Goal: Task Accomplishment & Management: Manage account settings

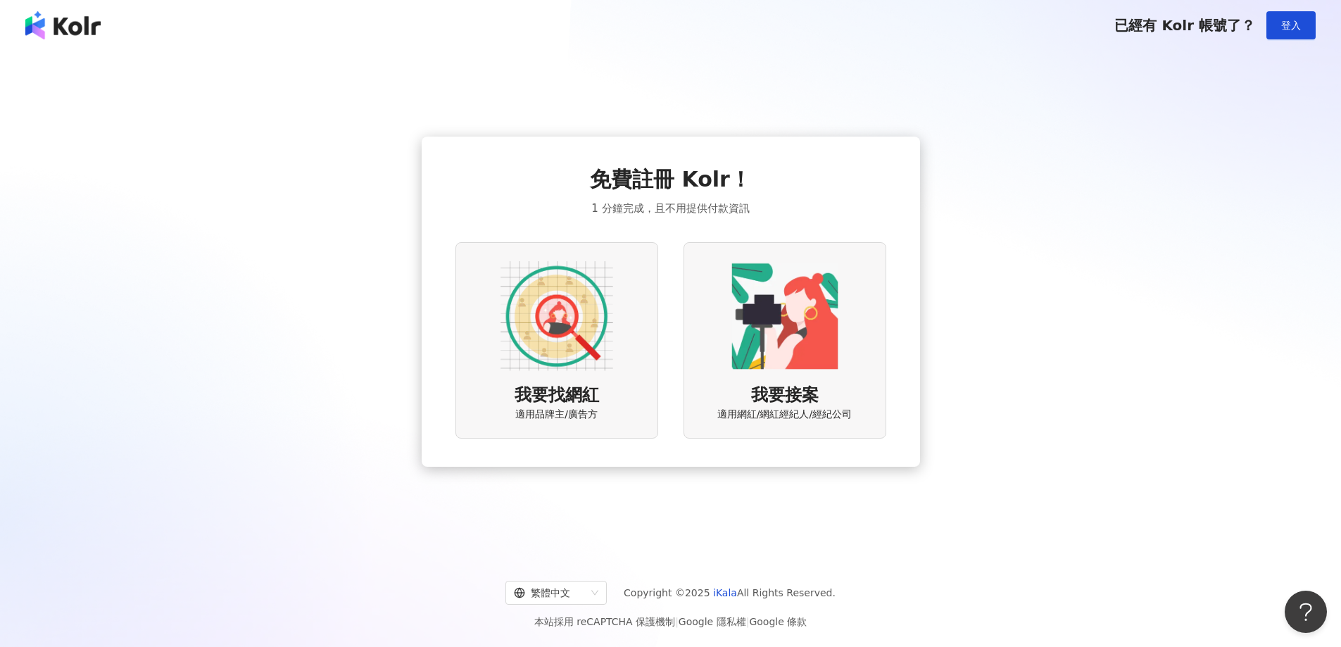
click at [794, 284] on img at bounding box center [785, 316] width 113 height 113
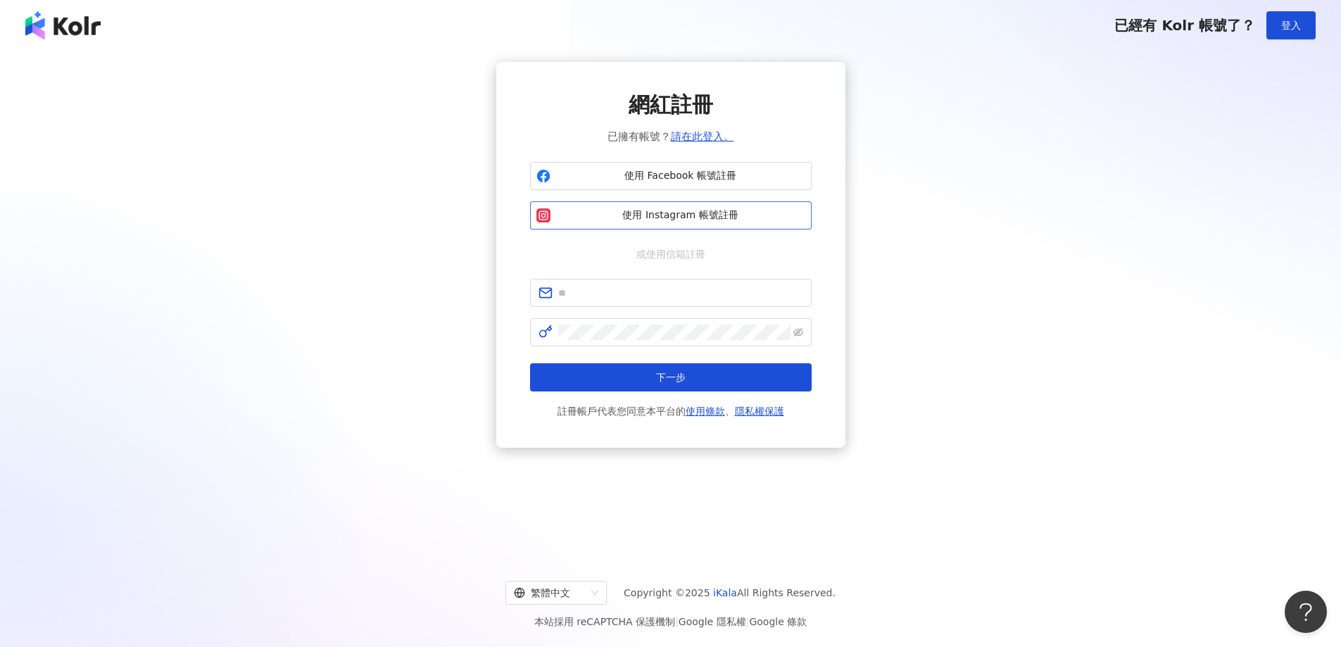
click at [734, 219] on span "使用 Instagram 帳號註冊" at bounding box center [680, 215] width 249 height 14
click at [738, 216] on span "使用 Instagram 帳號註冊" at bounding box center [680, 215] width 249 height 14
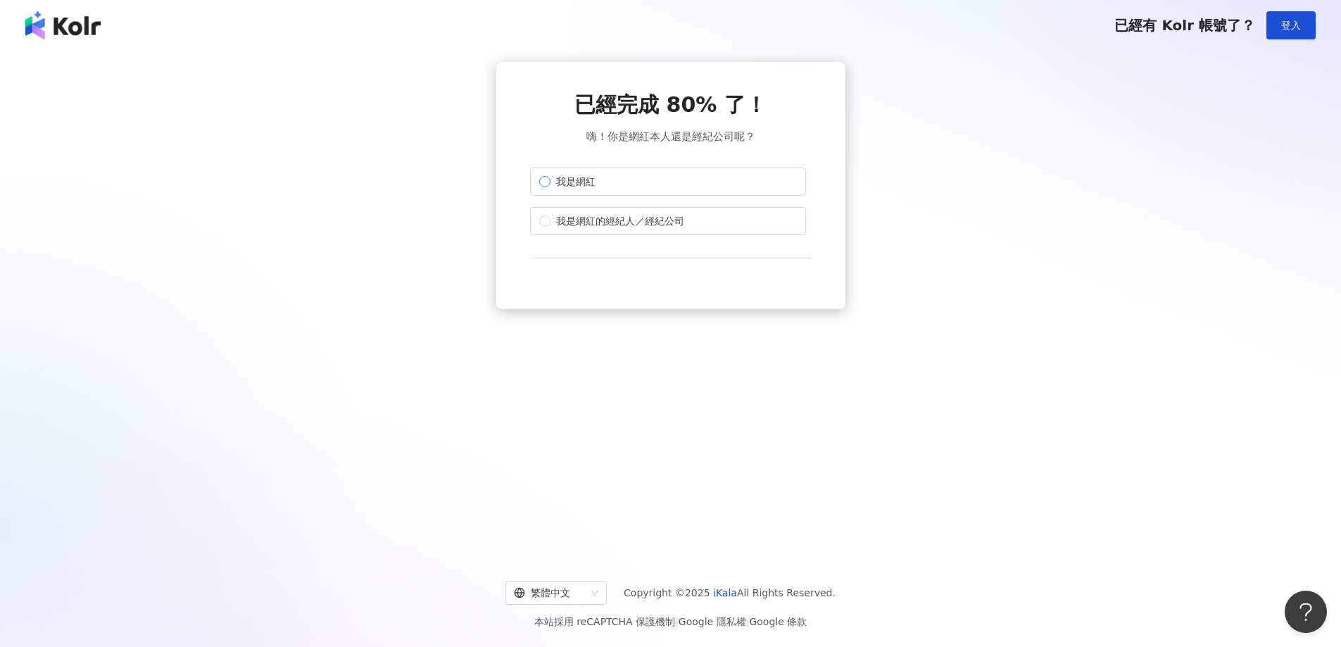
click at [696, 190] on label "我是網紅" at bounding box center [668, 182] width 276 height 28
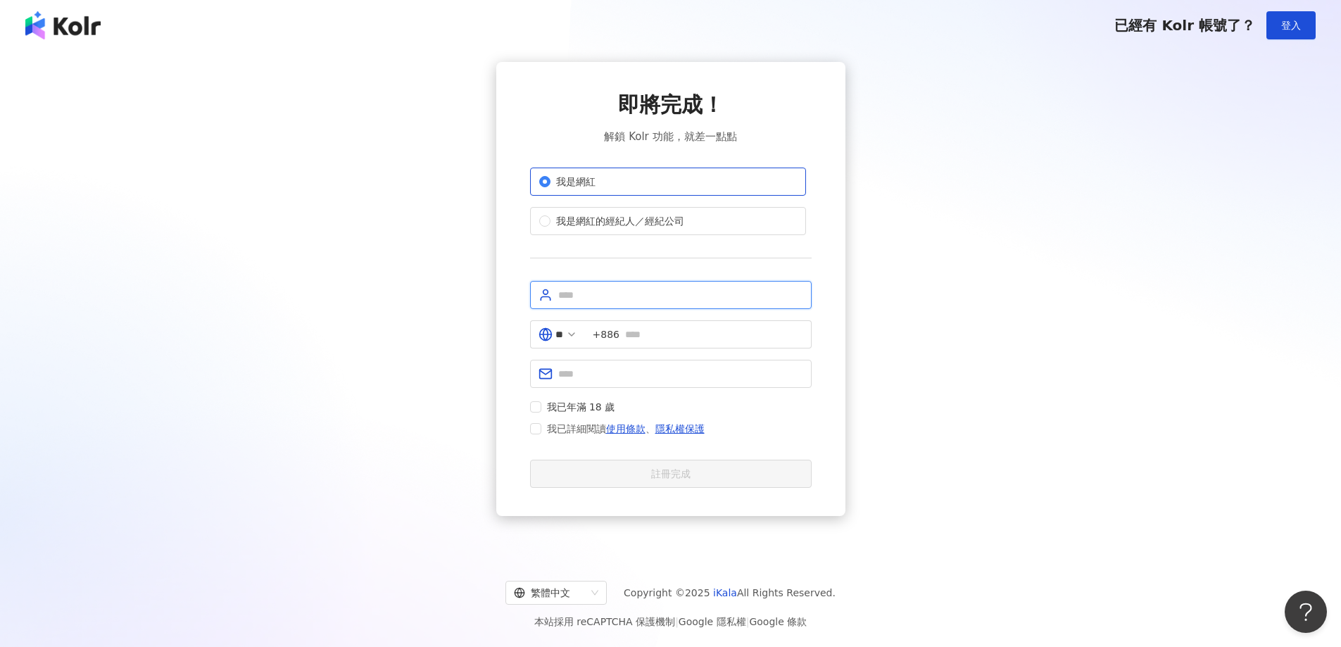
click at [693, 300] on input "text" at bounding box center [680, 294] width 245 height 15
type input "***"
click at [687, 335] on input "text" at bounding box center [714, 334] width 178 height 15
type input "**********"
click at [535, 435] on label "我已詳細閱讀 使用條款 、 隱私權保護" at bounding box center [620, 428] width 180 height 17
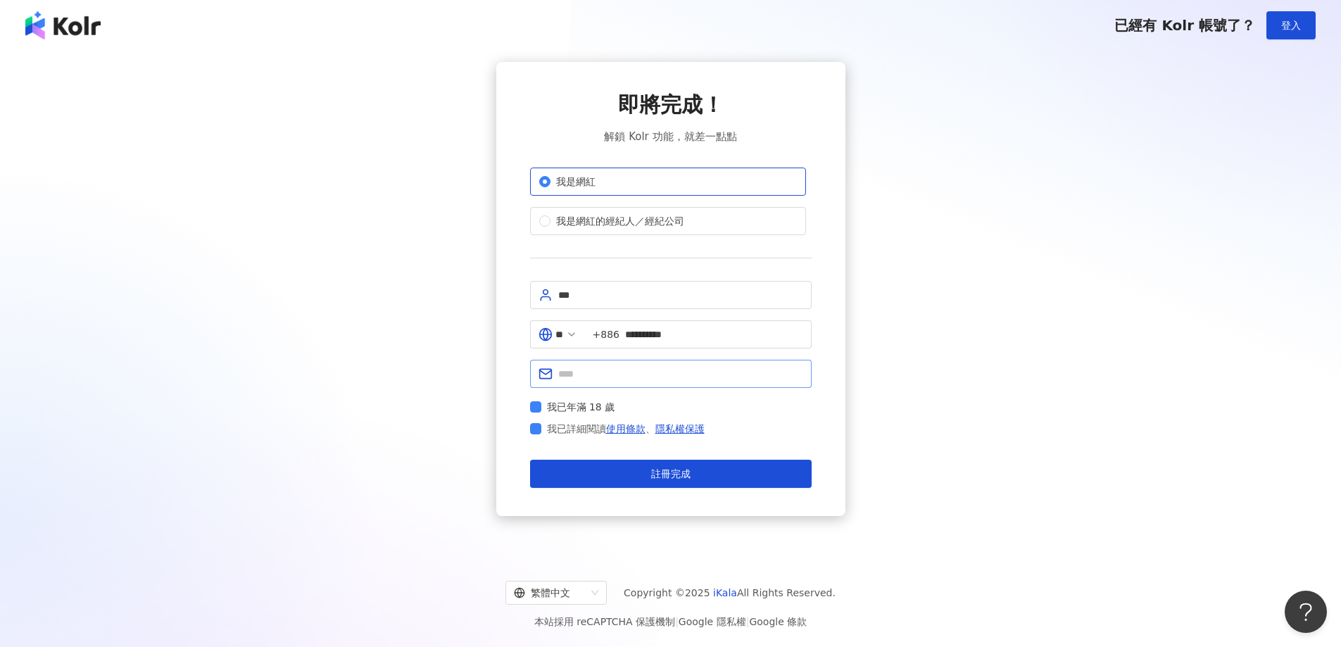
click at [628, 387] on span at bounding box center [671, 374] width 282 height 28
click at [640, 378] on input "text" at bounding box center [680, 373] width 245 height 15
click at [660, 477] on span "註冊完成" at bounding box center [670, 473] width 39 height 11
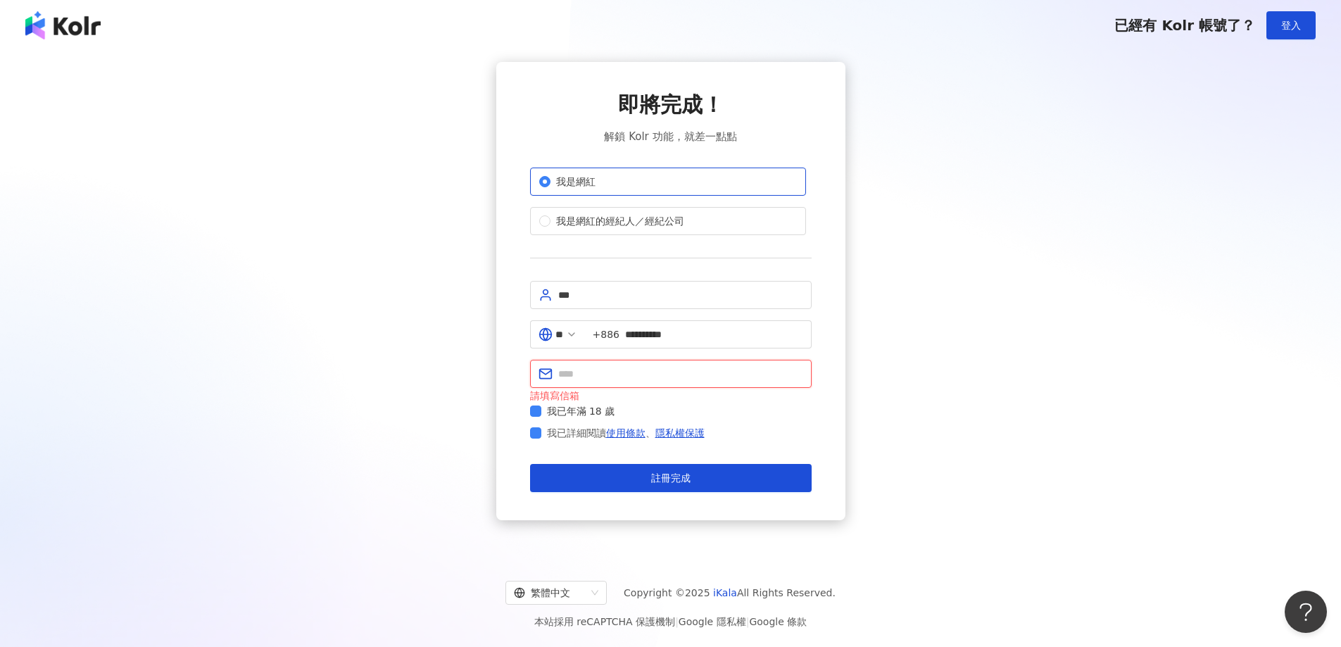
click at [675, 380] on input "text" at bounding box center [680, 373] width 245 height 15
type input "**"
type input "**********"
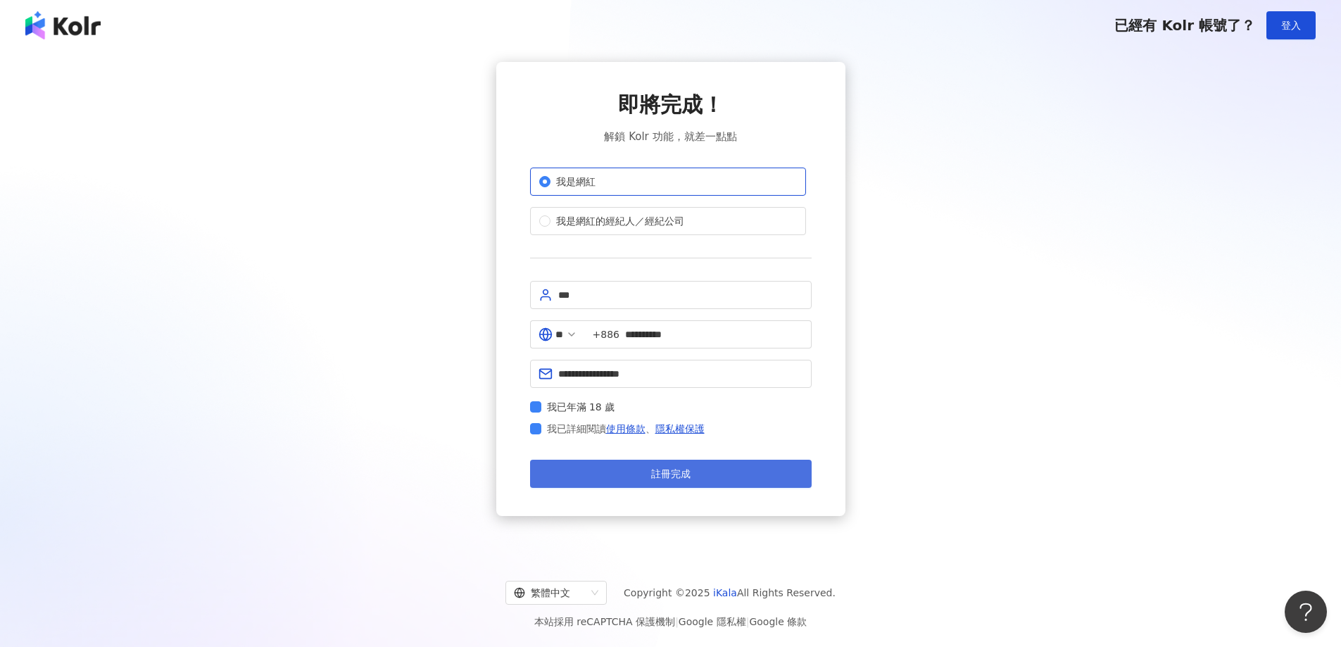
click at [713, 483] on button "註冊完成" at bounding box center [671, 474] width 282 height 28
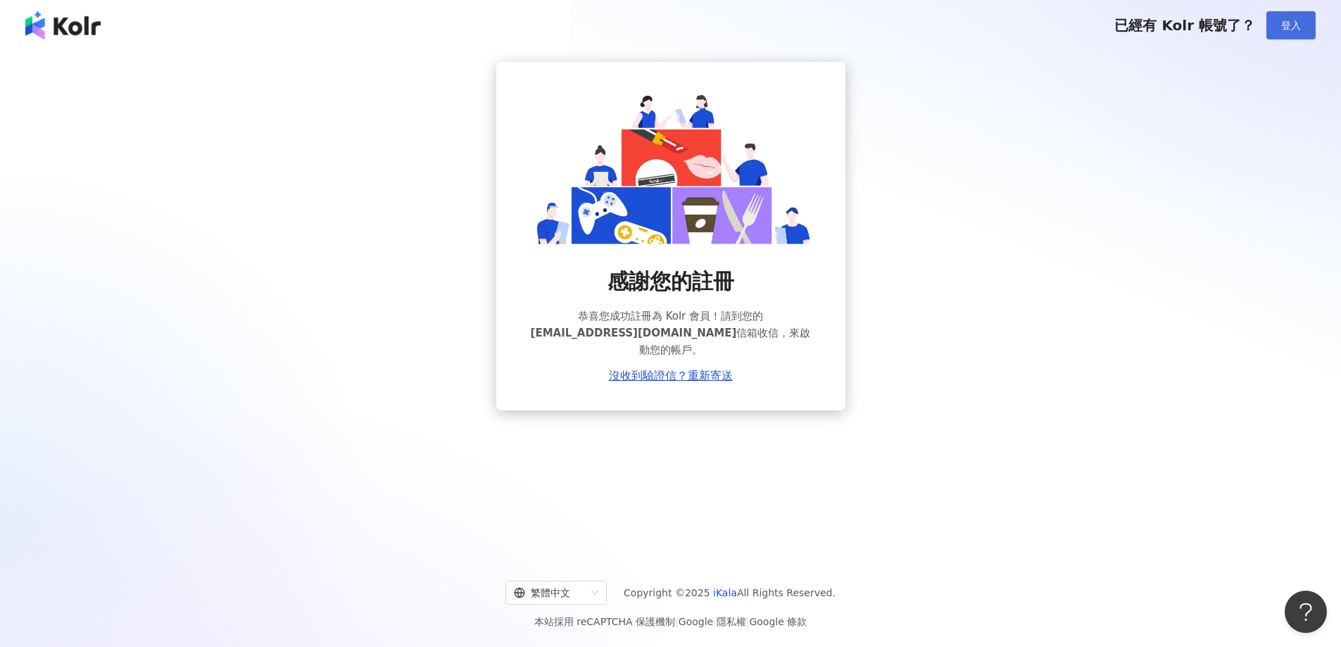
click at [1277, 27] on button "登入" at bounding box center [1291, 25] width 49 height 28
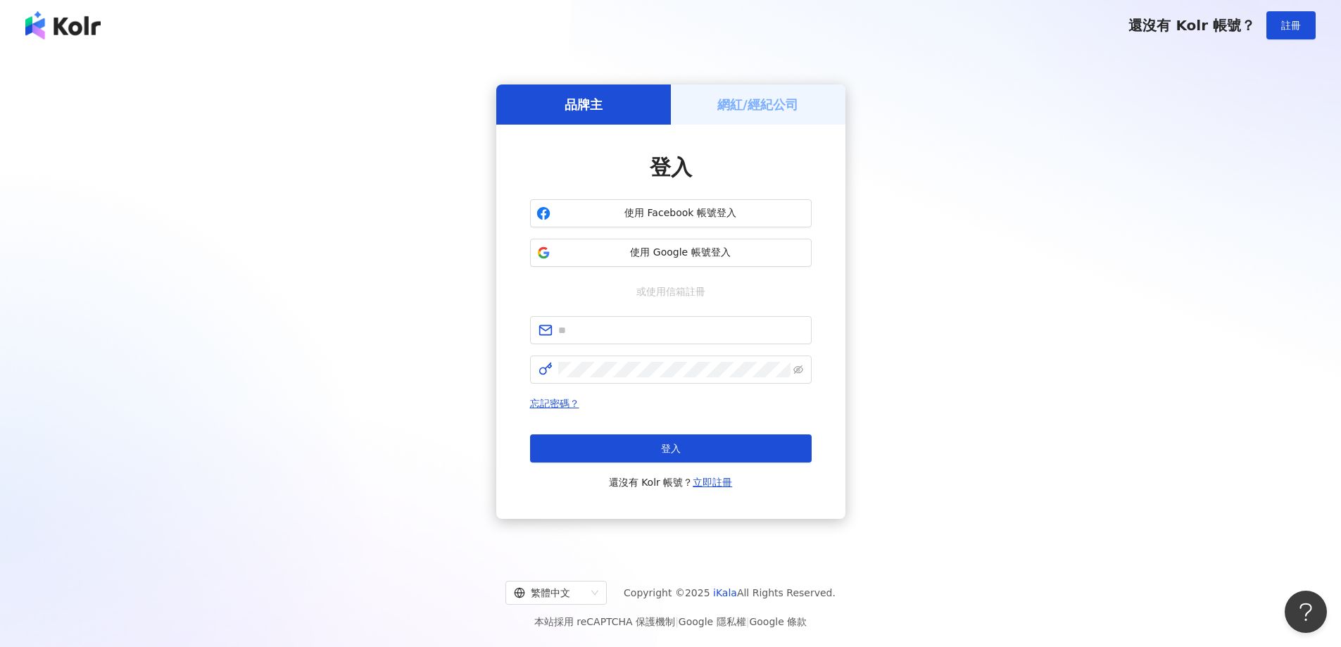
click at [749, 113] on h5 "網紅/經紀公司" at bounding box center [758, 105] width 81 height 18
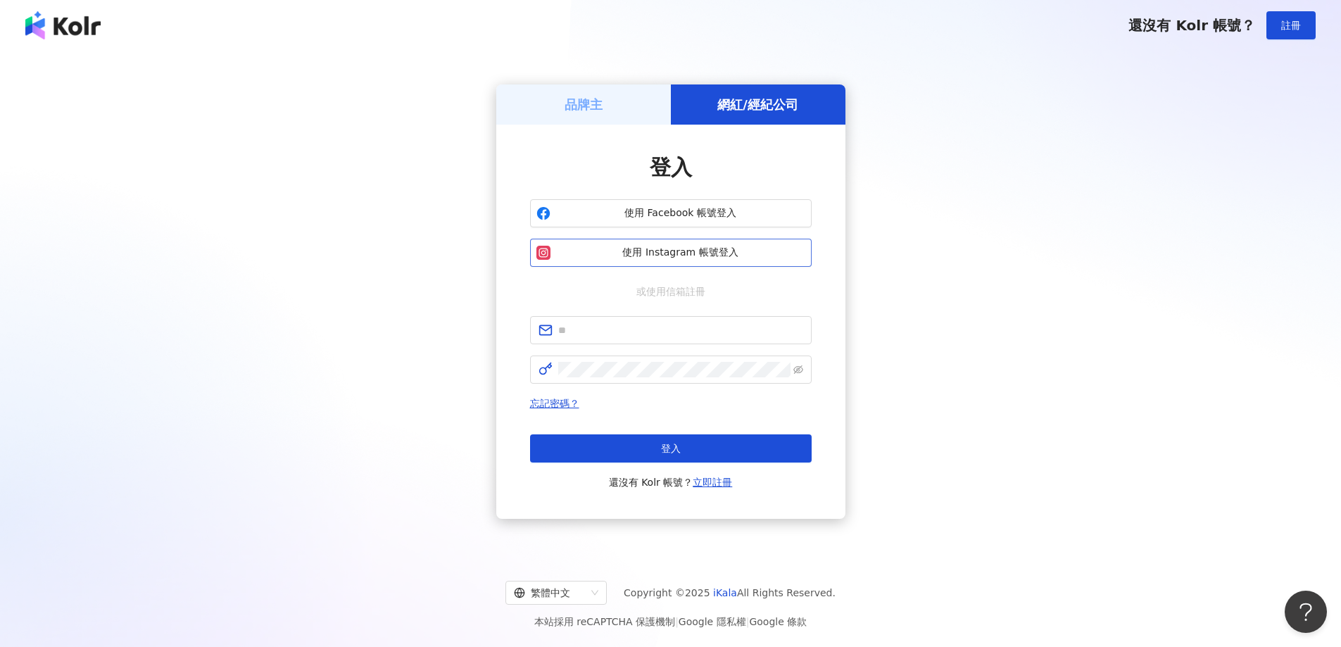
click at [744, 260] on button "使用 Instagram 帳號登入" at bounding box center [671, 253] width 282 height 28
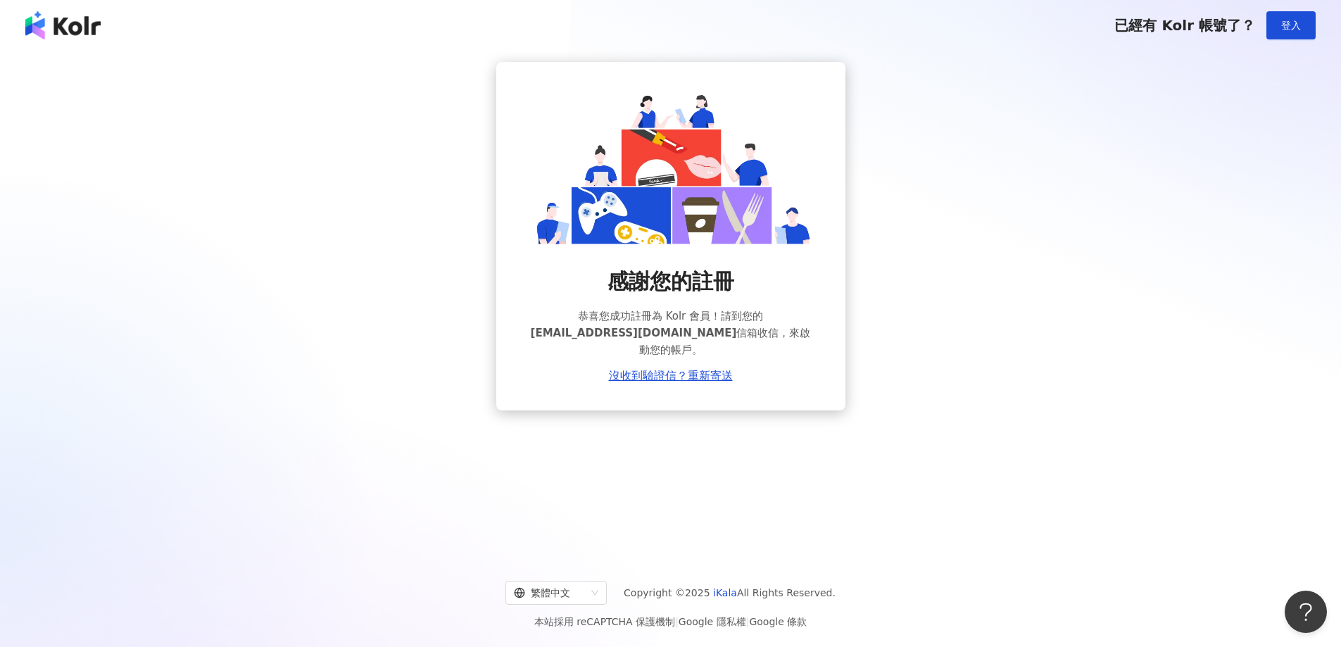
click at [77, 38] on img at bounding box center [62, 25] width 75 height 28
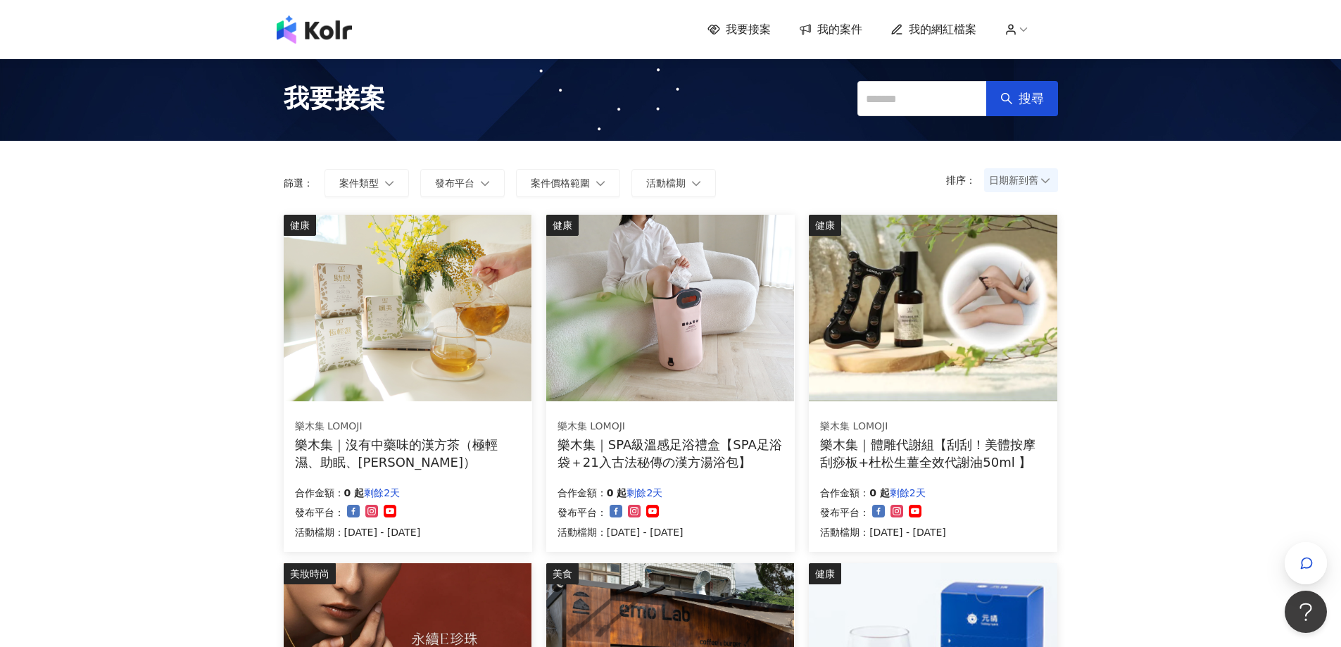
click at [756, 30] on span "我要接案" at bounding box center [748, 29] width 45 height 15
click at [947, 22] on span "我的網紅檔案" at bounding box center [943, 29] width 68 height 15
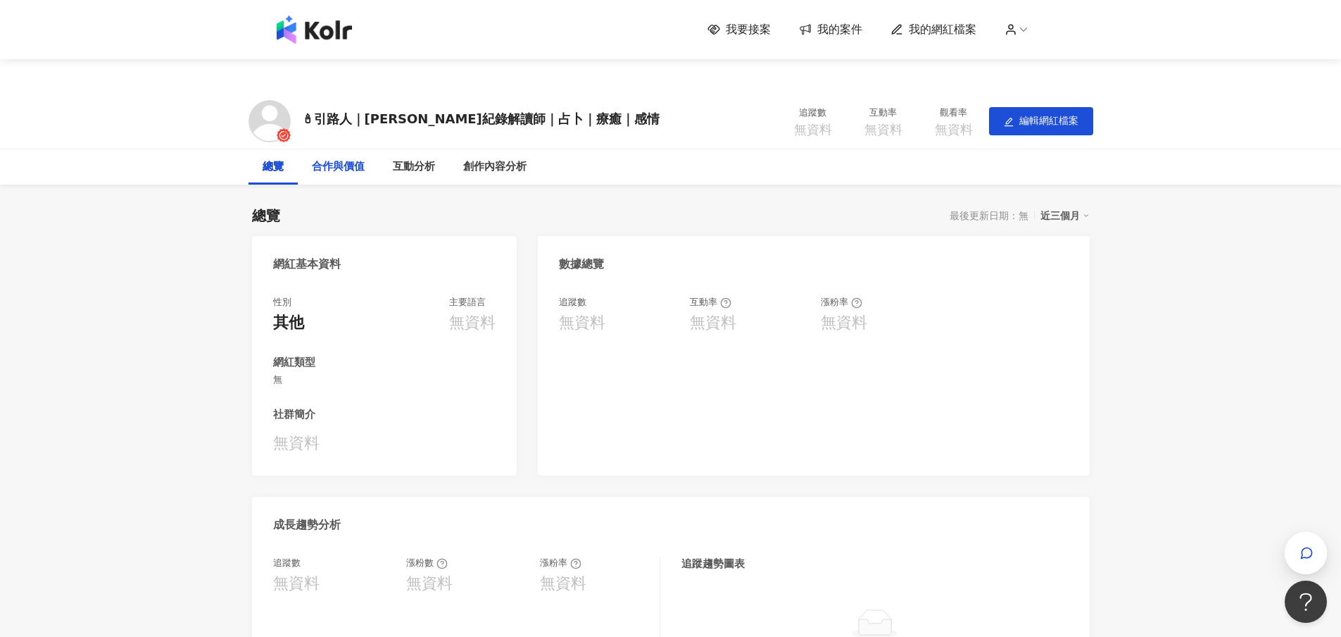
click at [350, 168] on div "合作與價值" at bounding box center [338, 166] width 53 height 17
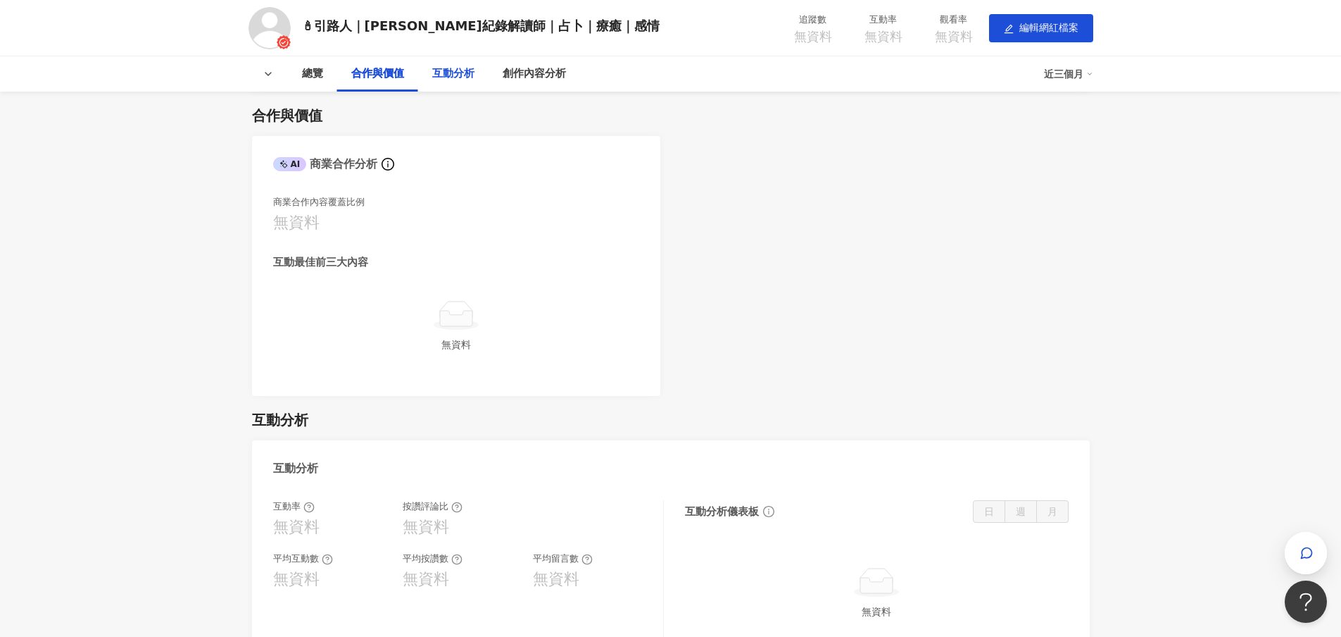
click at [471, 79] on div "互動分析" at bounding box center [453, 73] width 42 height 17
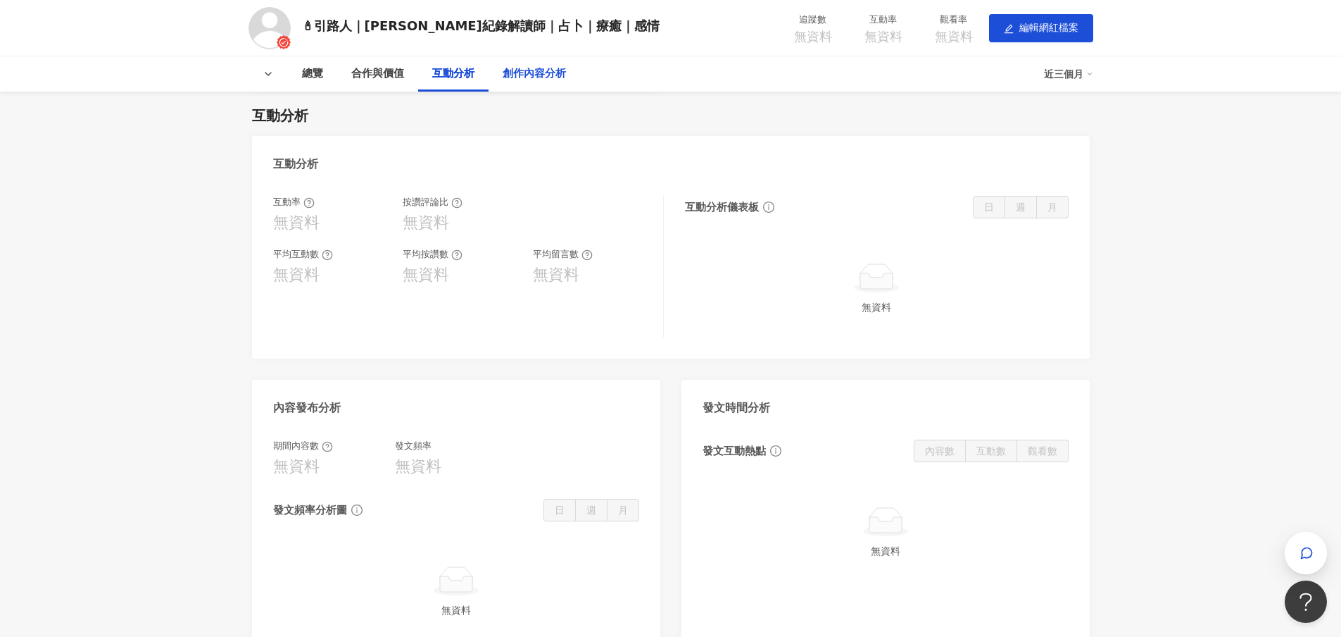
click at [518, 79] on div "創作內容分析" at bounding box center [534, 73] width 63 height 17
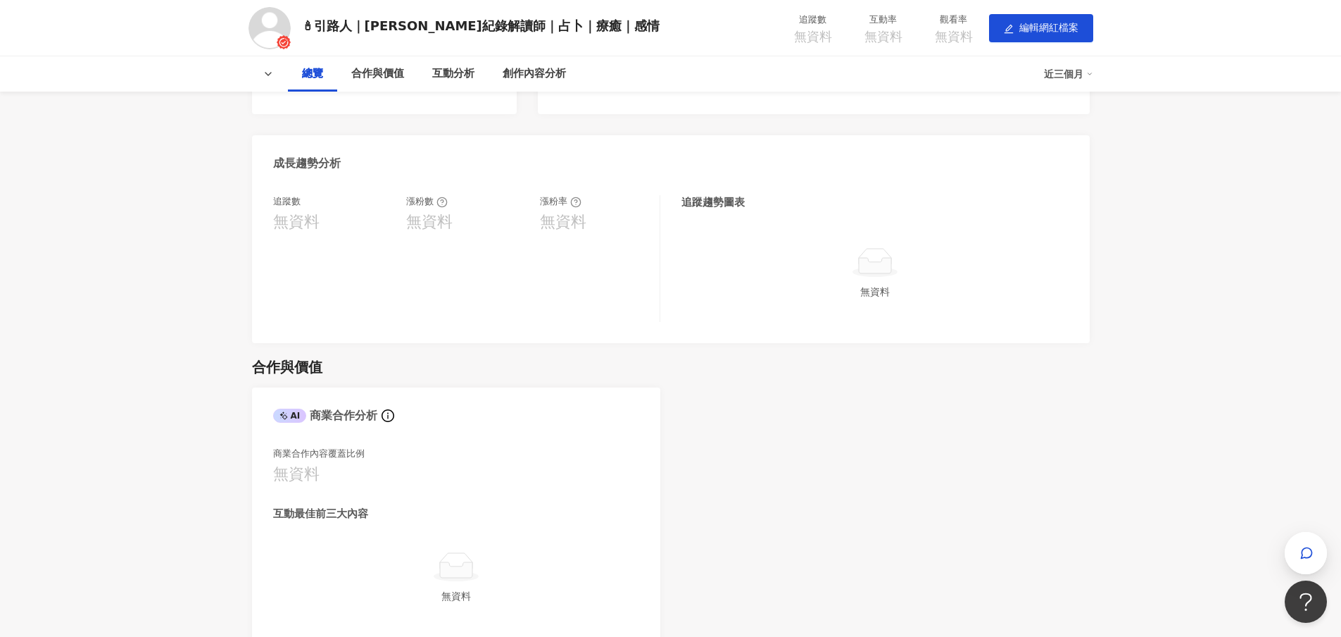
scroll to position [352, 0]
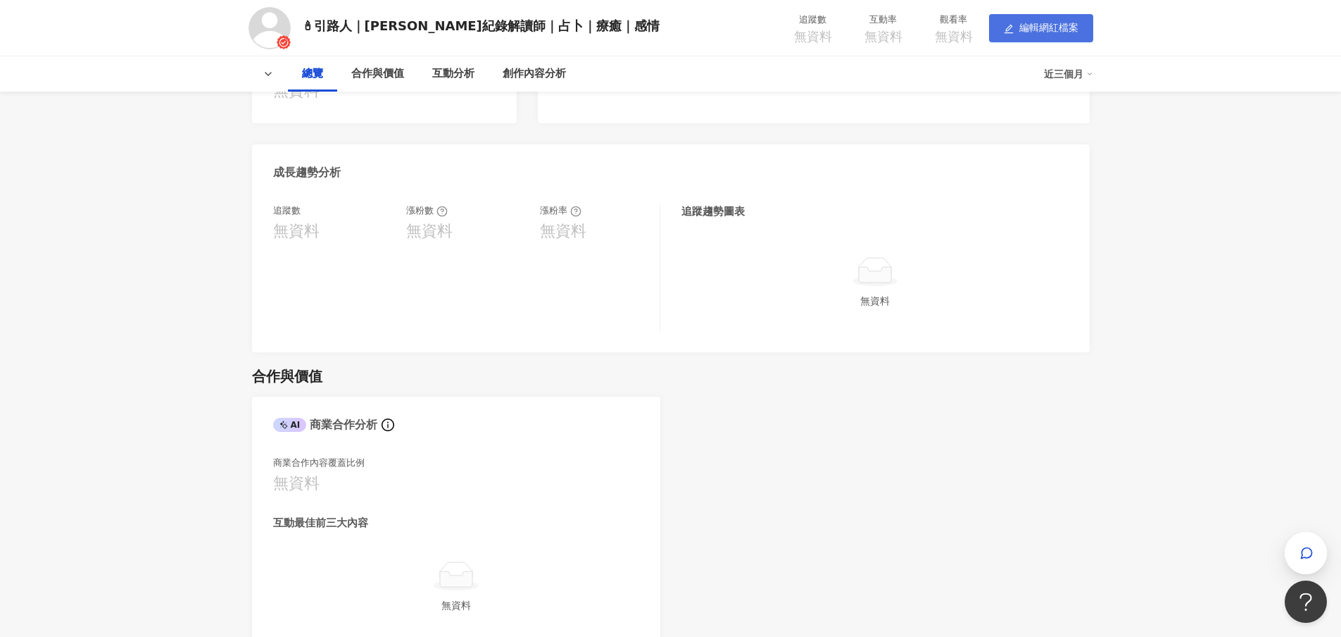
click at [1070, 32] on span "編輯網紅檔案" at bounding box center [1049, 27] width 59 height 11
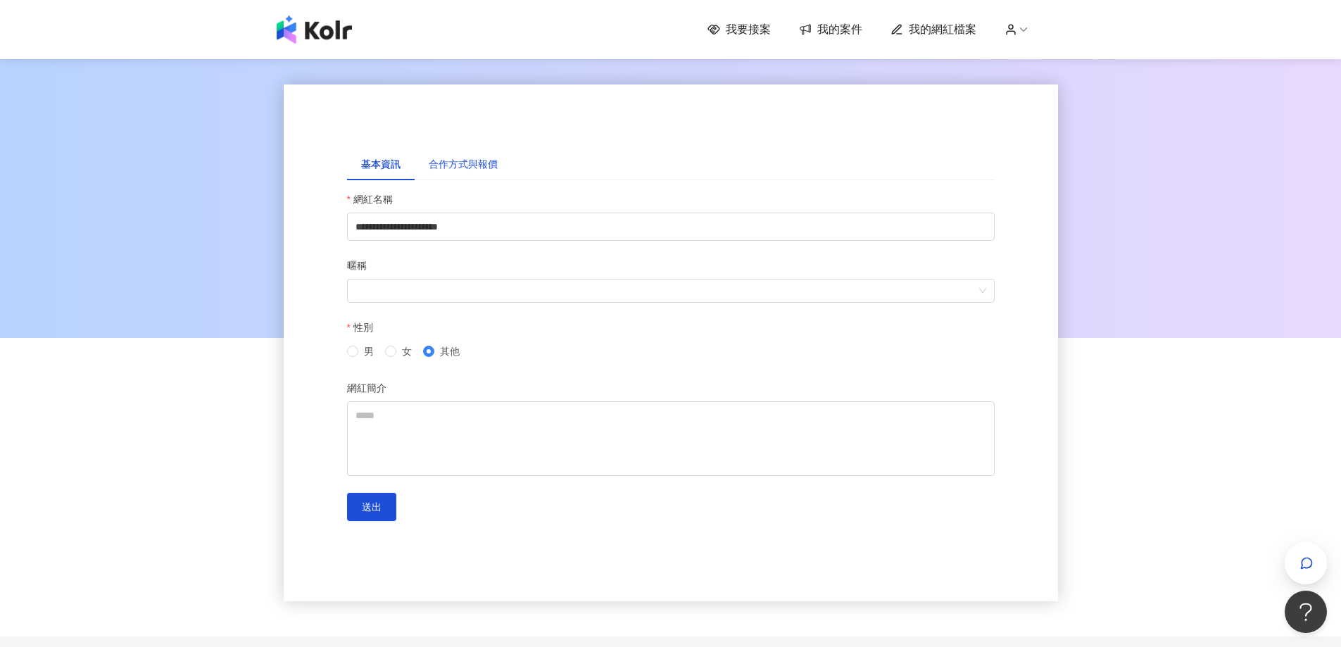
click at [476, 170] on div "合作方式與報價" at bounding box center [463, 163] width 69 height 15
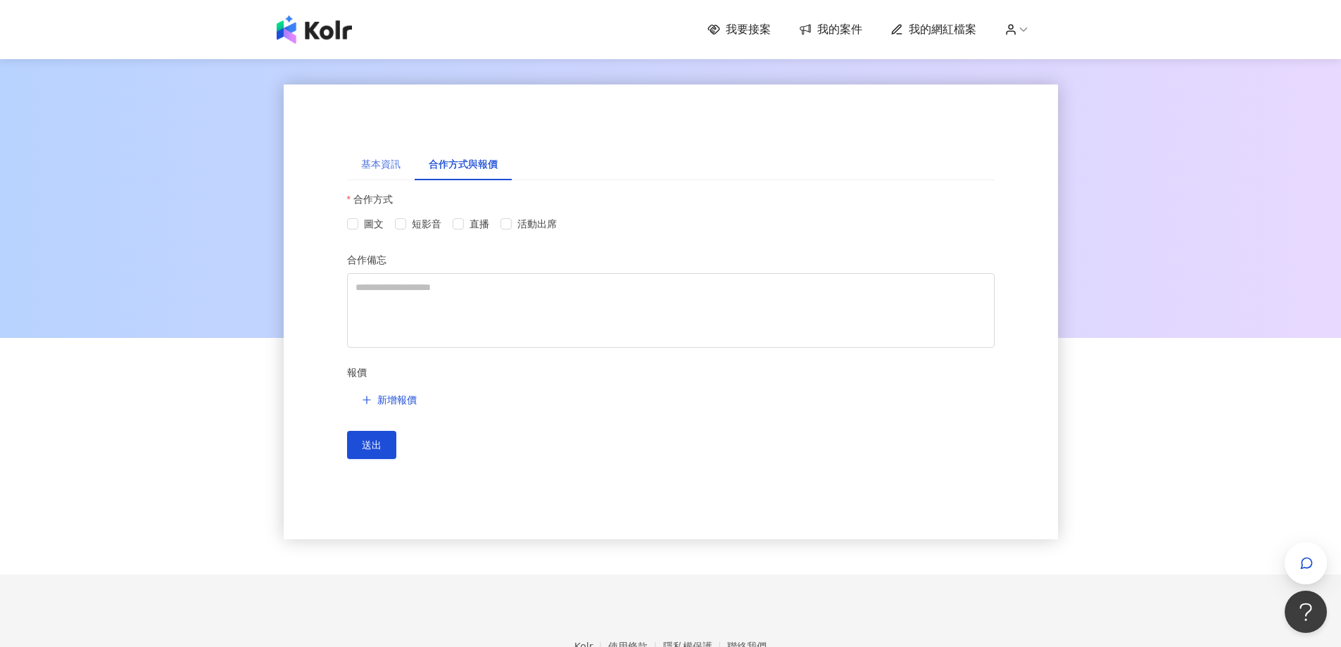
click at [397, 172] on div "基本資訊" at bounding box center [381, 164] width 68 height 32
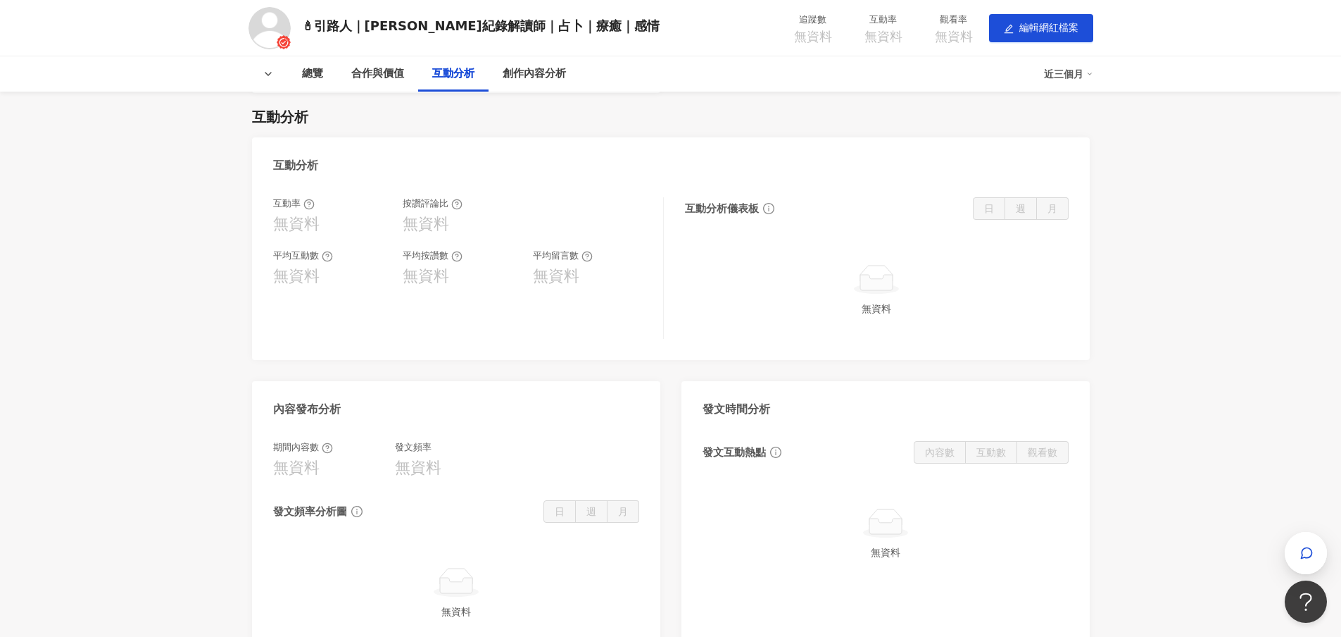
scroll to position [493, 0]
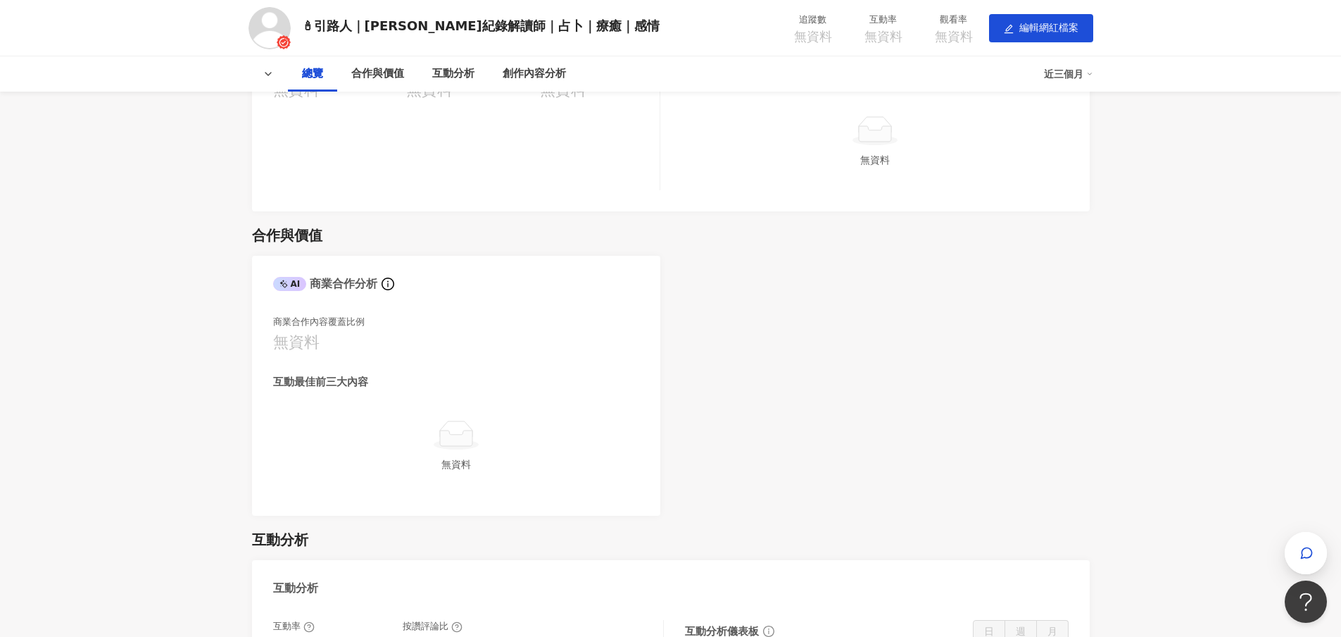
click at [298, 284] on div "AI" at bounding box center [290, 284] width 34 height 14
click at [384, 284] on icon "info-circle" at bounding box center [388, 283] width 13 height 13
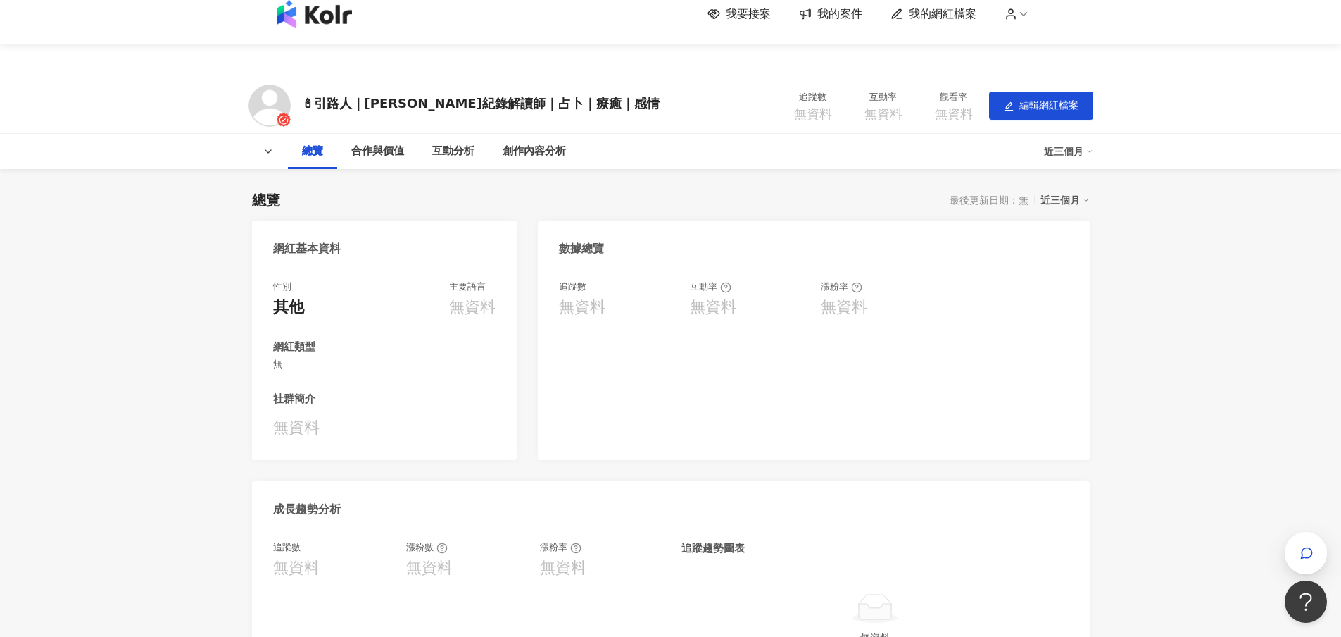
scroll to position [0, 0]
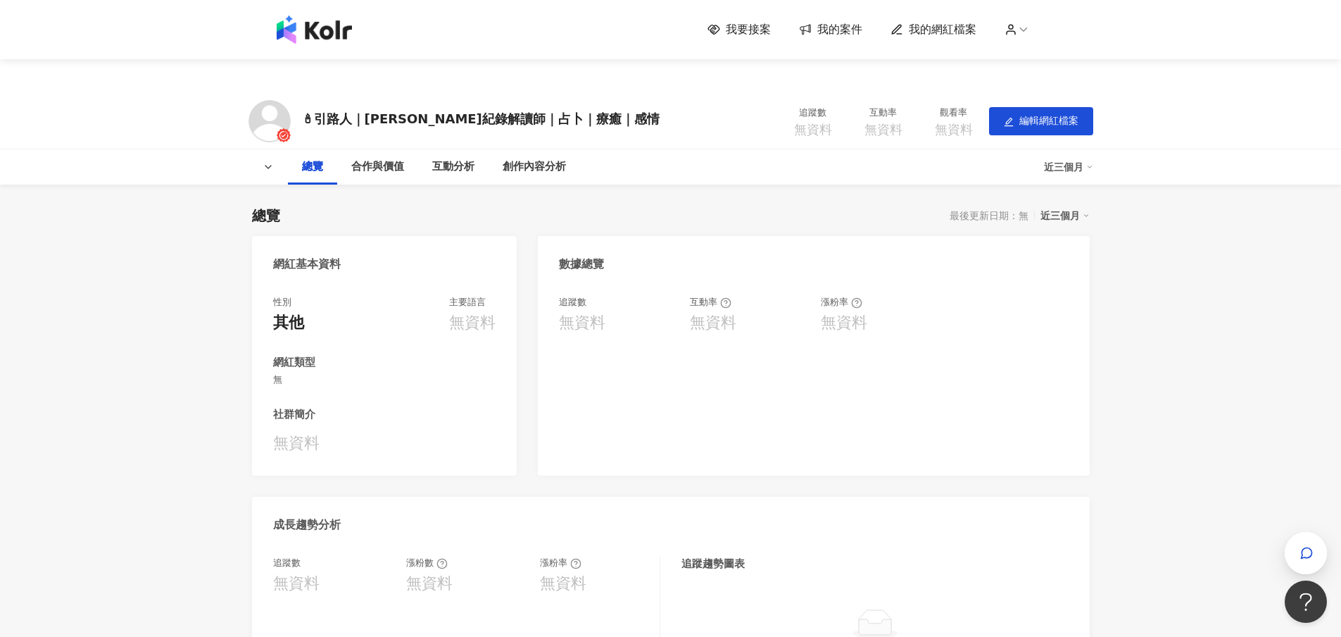
click at [758, 43] on div "我要接案 我的案件 我的網紅檔案" at bounding box center [671, 29] width 803 height 28
